Goal: Check status

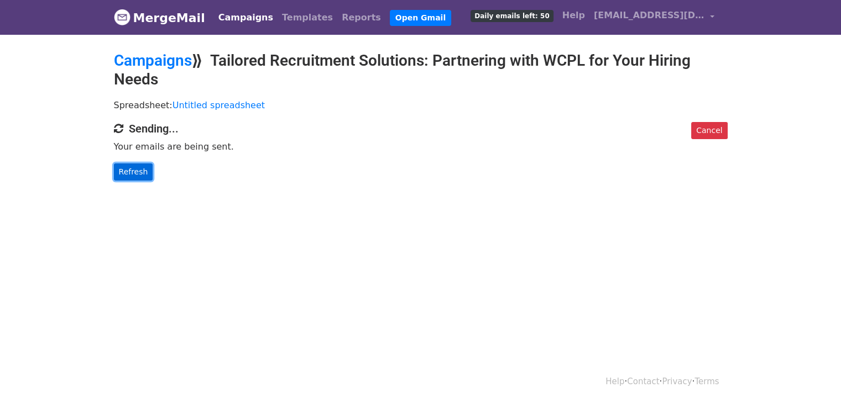
click at [130, 176] on link "Refresh" at bounding box center [133, 172] width 39 height 17
click at [140, 176] on link "Refresh" at bounding box center [133, 172] width 39 height 17
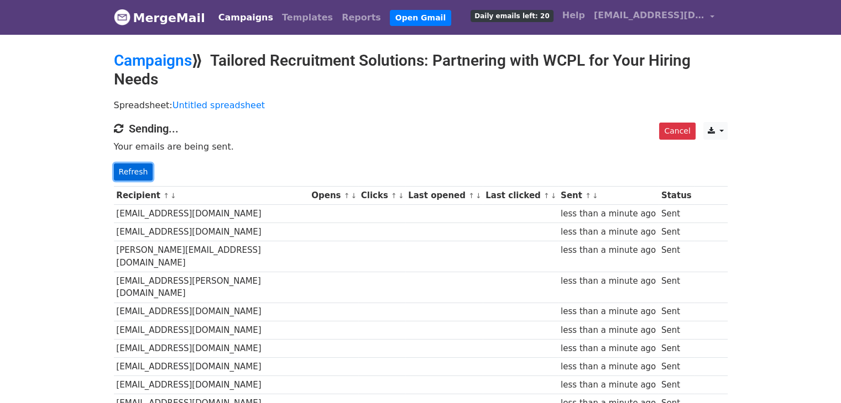
click at [118, 173] on link "Refresh" at bounding box center [133, 172] width 39 height 17
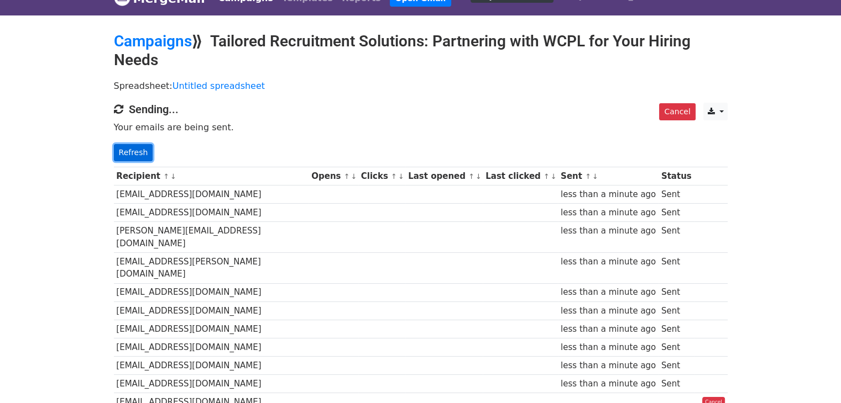
scroll to position [23, 0]
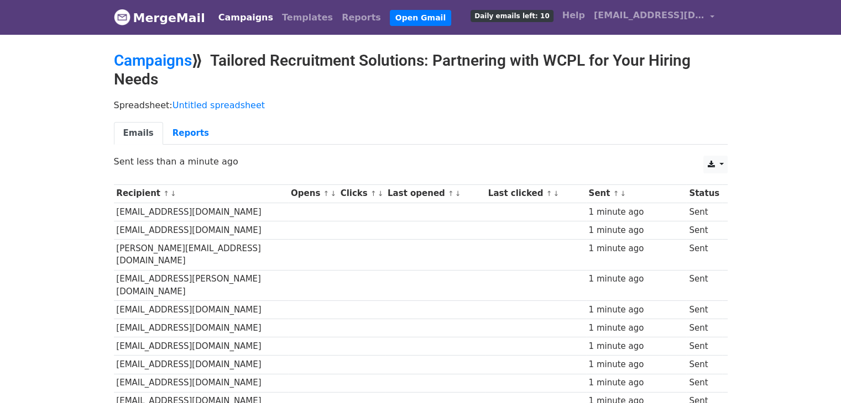
scroll to position [260, 0]
